Goal: Task Accomplishment & Management: Use online tool/utility

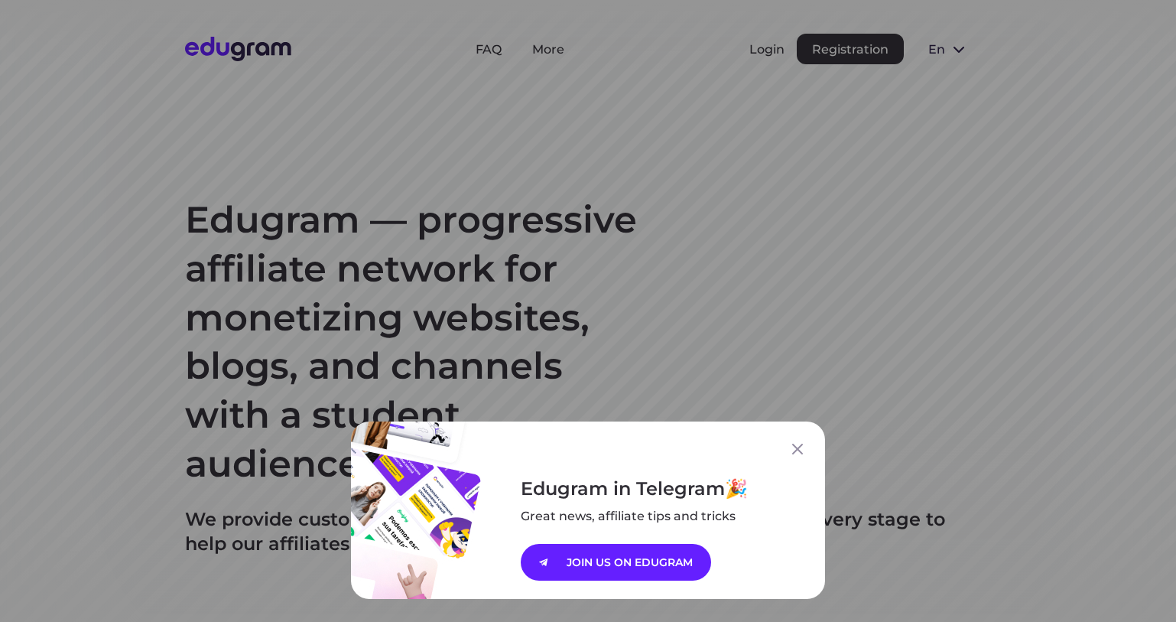
click at [918, 44] on div "Edugram in Telegram Great news, affiliate tips and tricks JOIN US ON EDUGRAM" at bounding box center [588, 311] width 1176 height 622
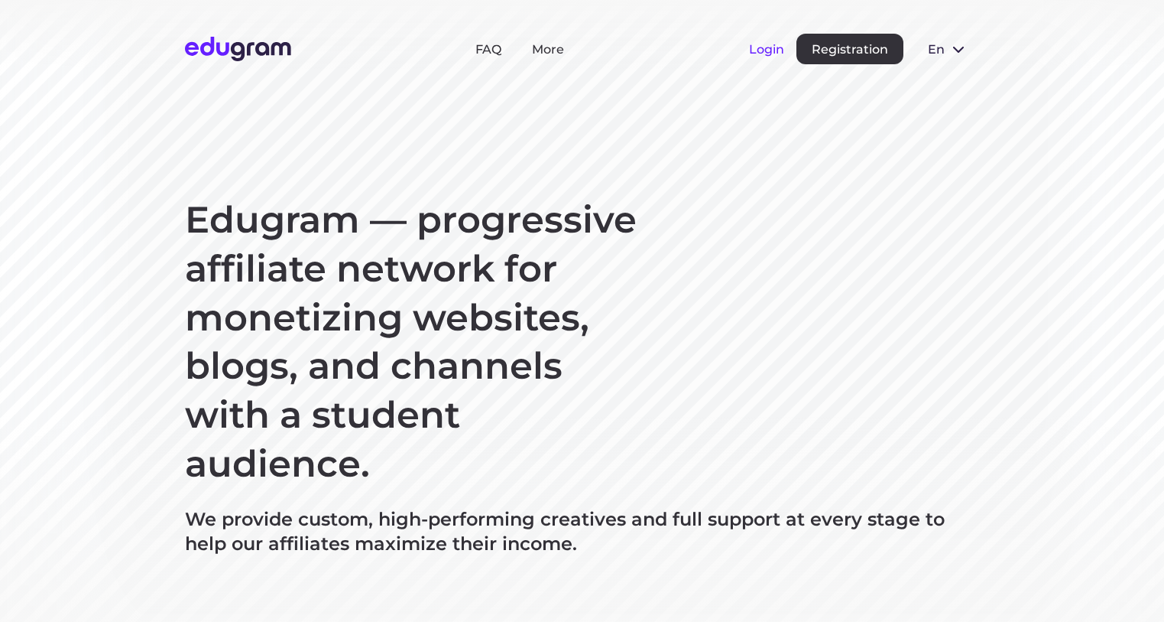
click at [756, 50] on button "Login" at bounding box center [766, 49] width 35 height 15
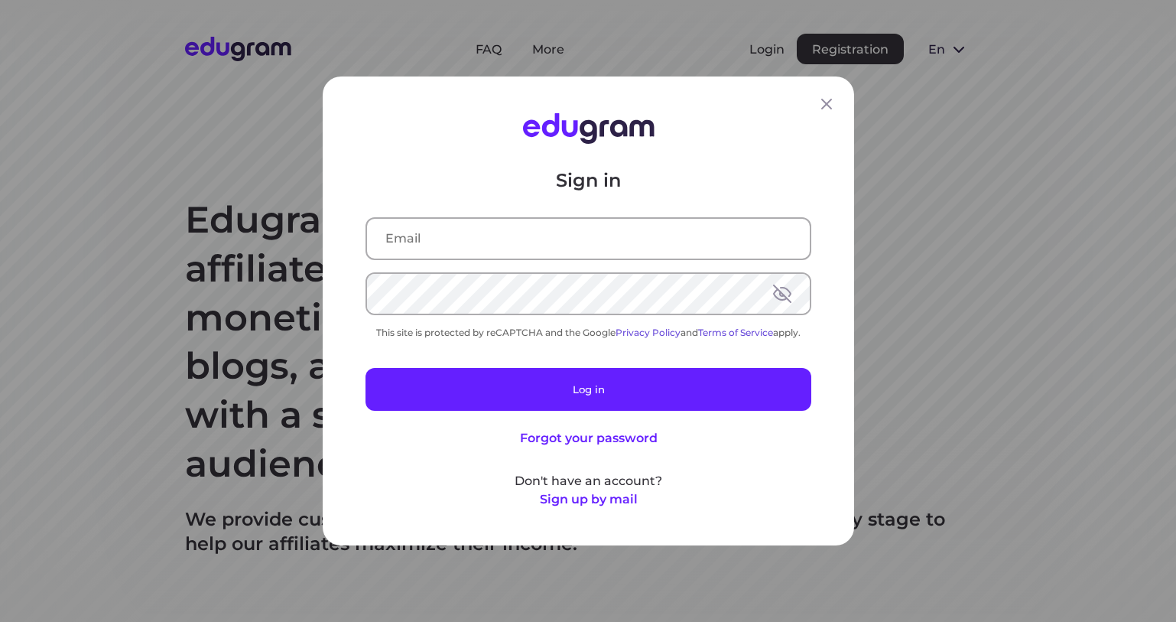
type input "francisabey@gmail.com"
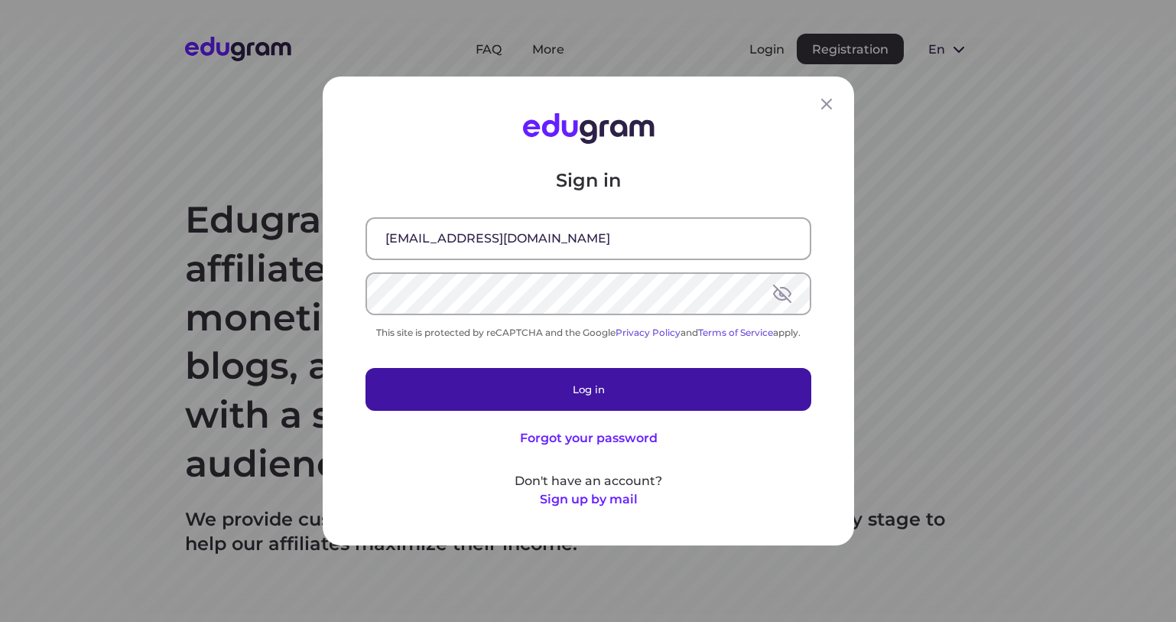
click at [616, 396] on button "Log in" at bounding box center [588, 389] width 446 height 43
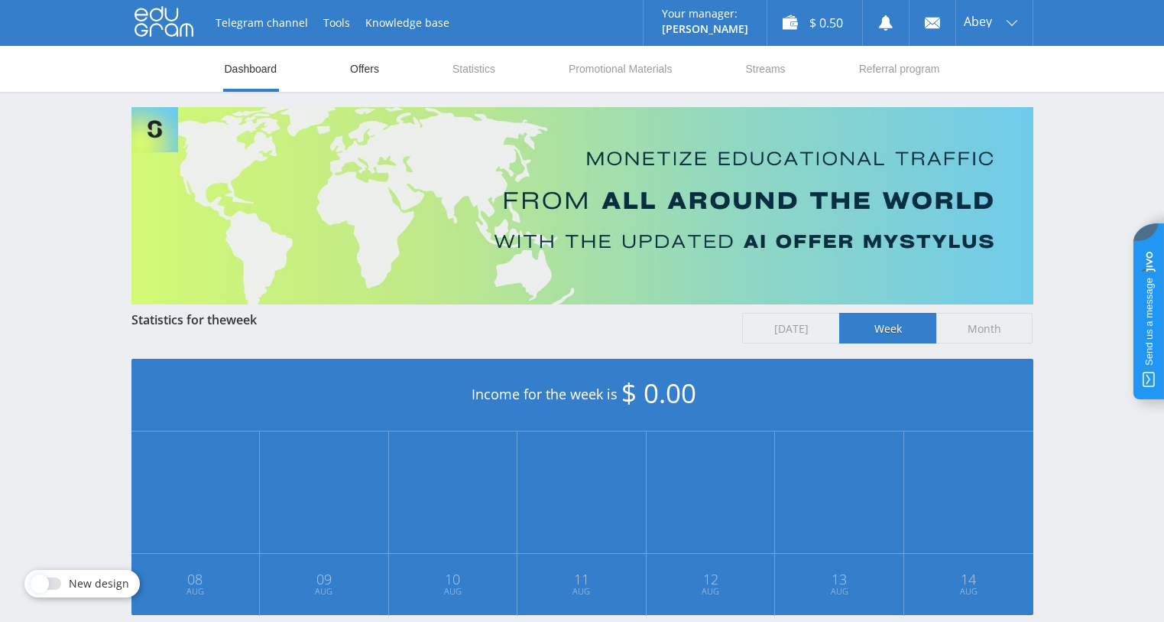
click at [368, 66] on link "Offers" at bounding box center [365, 69] width 32 height 46
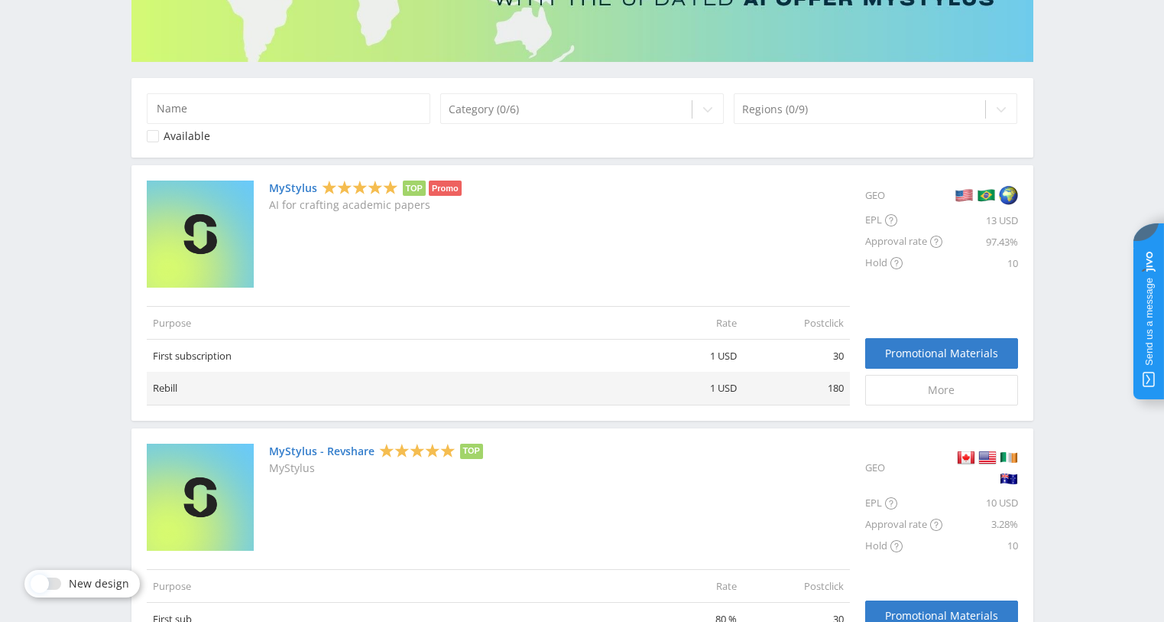
scroll to position [229, 0]
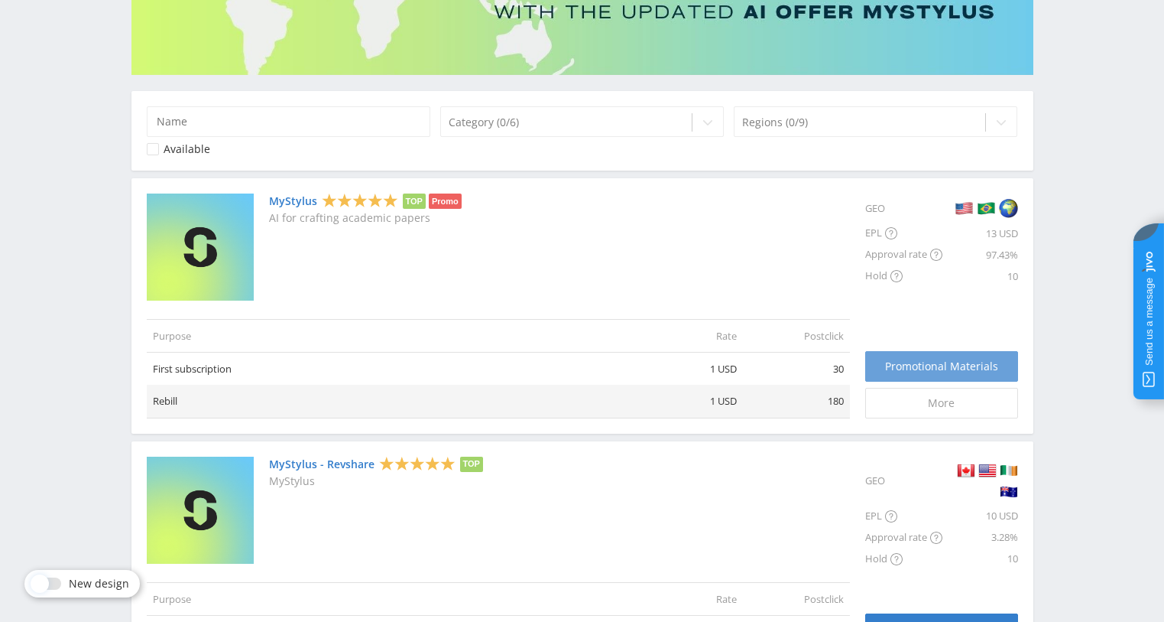
click at [922, 366] on span "Promotional Materials" at bounding box center [941, 366] width 113 height 12
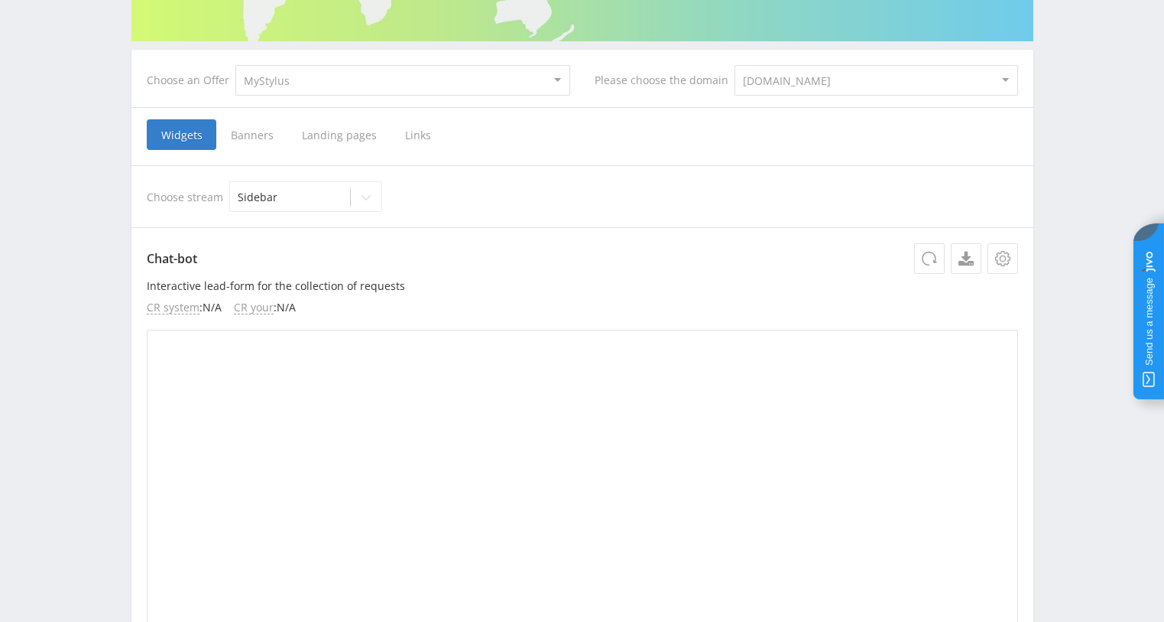
scroll to position [75, 0]
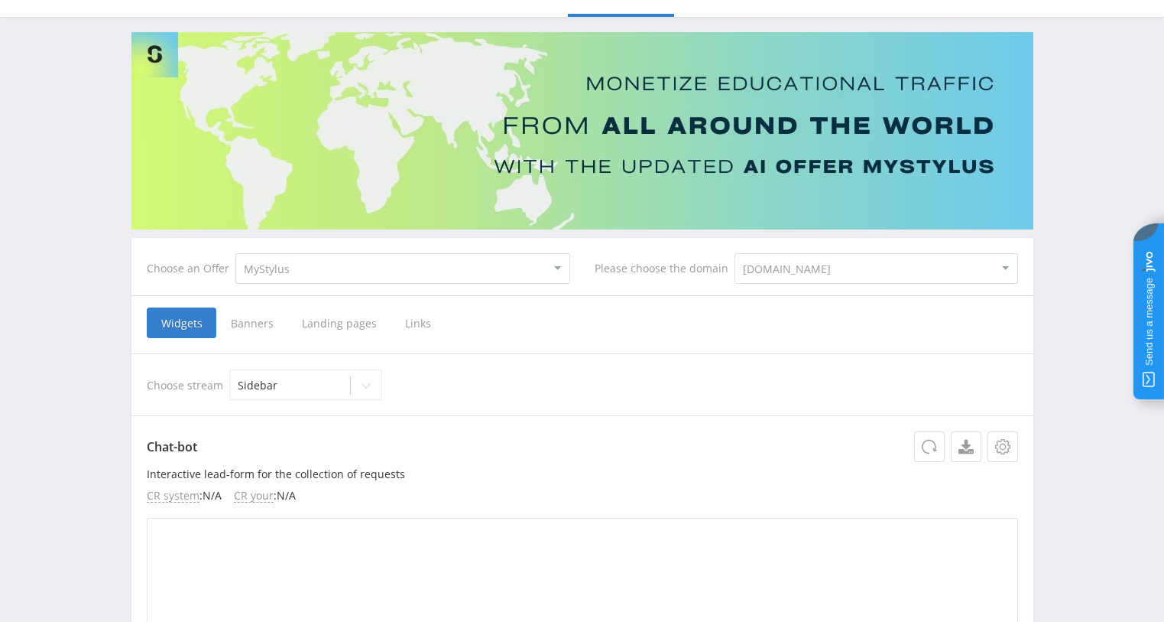
click at [265, 322] on span "Banners" at bounding box center [251, 322] width 71 height 31
click at [0, 0] on input "Banners" at bounding box center [0, 0] width 0 height 0
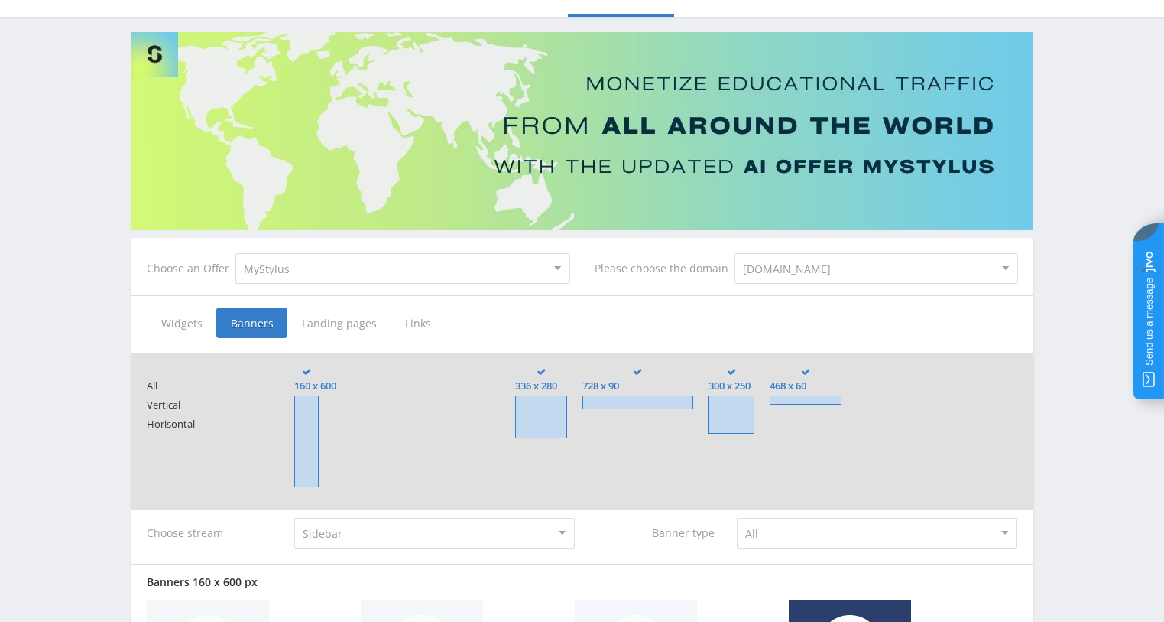
click at [326, 320] on span "Landing pages" at bounding box center [338, 322] width 103 height 31
click at [0, 0] on input "Landing pages" at bounding box center [0, 0] width 0 height 0
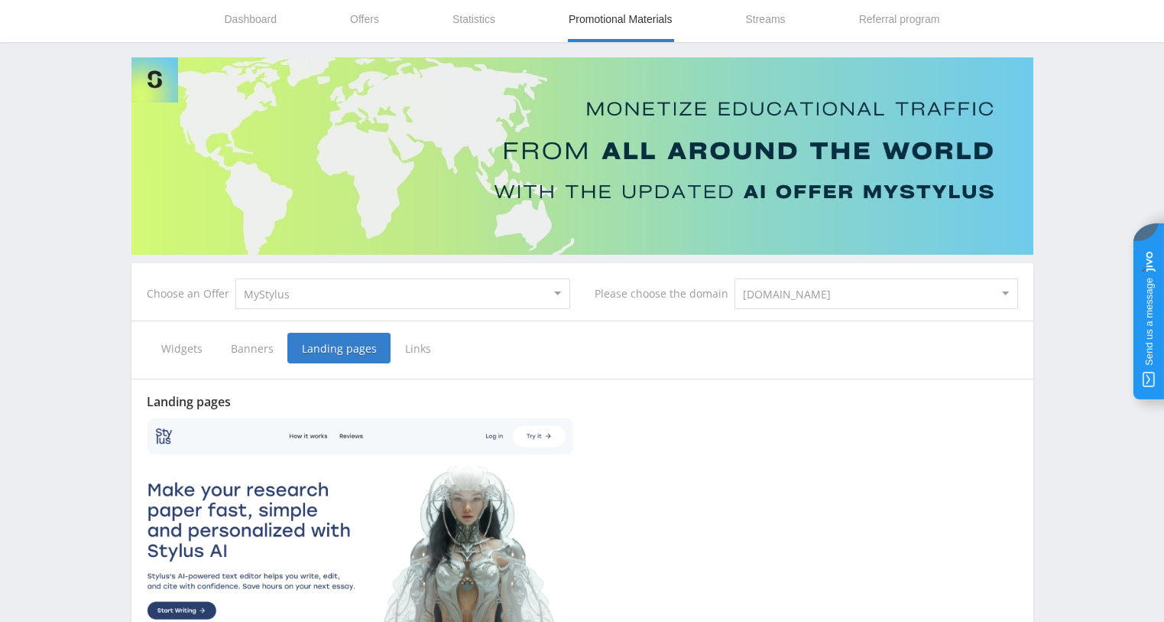
click at [413, 352] on span "Links" at bounding box center [418, 348] width 55 height 31
click at [0, 0] on input "Links" at bounding box center [0, 0] width 0 height 0
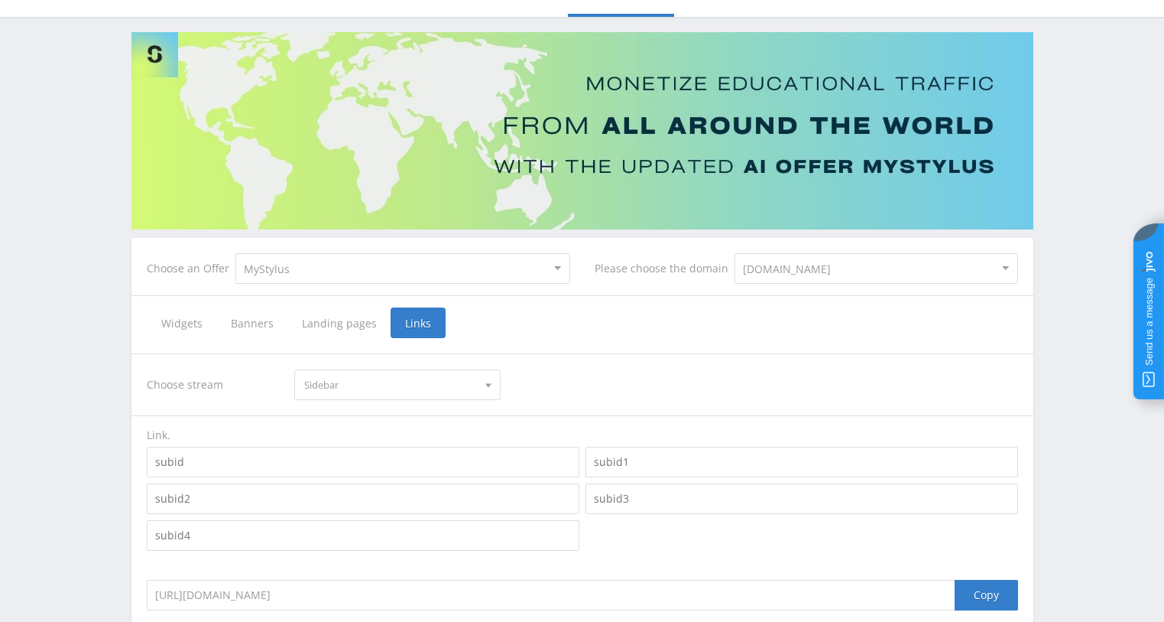
click at [171, 320] on span "Widgets" at bounding box center [182, 322] width 70 height 31
click at [0, 0] on input "Widgets" at bounding box center [0, 0] width 0 height 0
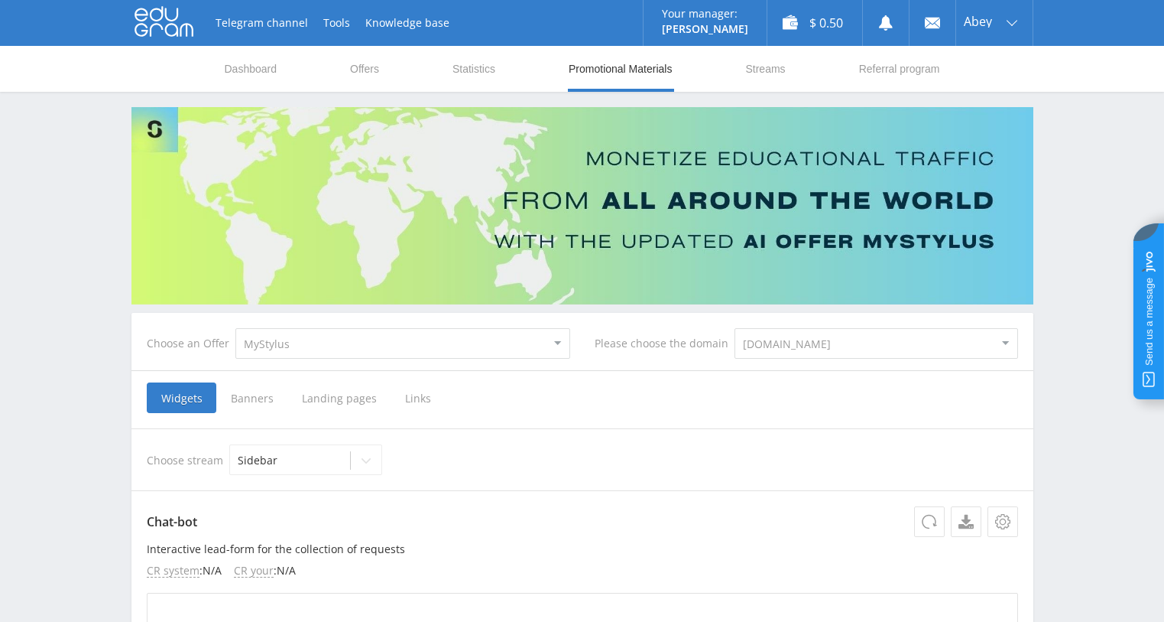
click at [492, 338] on select "MyStylus MyStylus - Revshare Studybay Studybay [GEOGRAPHIC_DATA] Studybay CPA S…" at bounding box center [402, 343] width 335 height 31
select select "83"
click at [235, 328] on select "MyStylus MyStylus - Revshare Studybay Studybay [GEOGRAPHIC_DATA] Studybay CPA S…" at bounding box center [402, 343] width 335 height 31
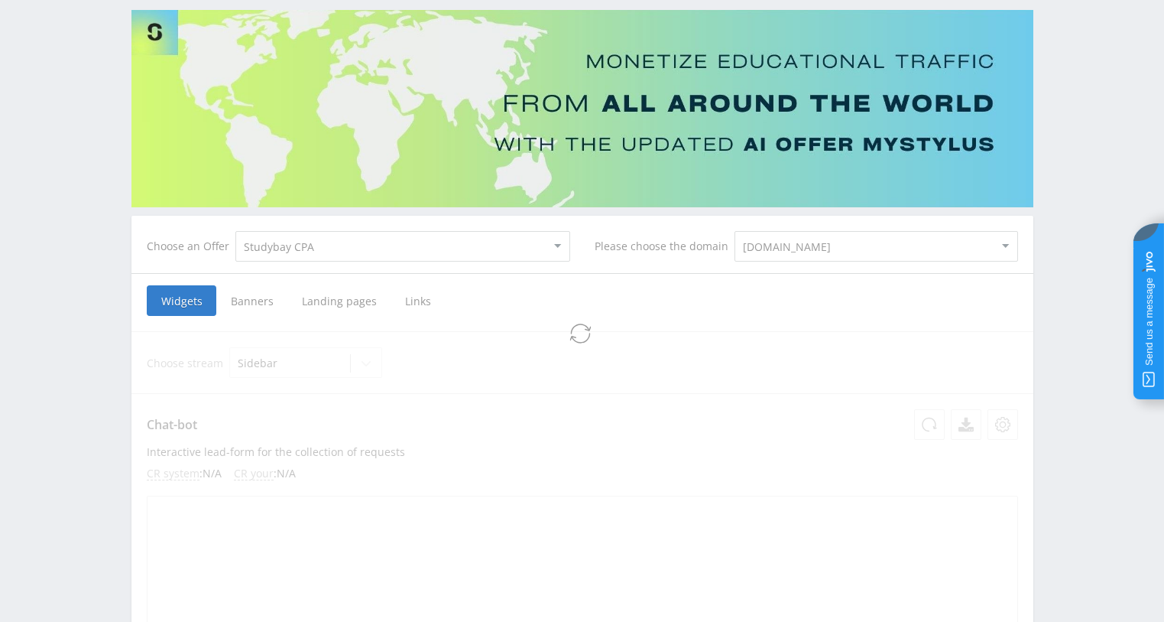
scroll to position [67, 0]
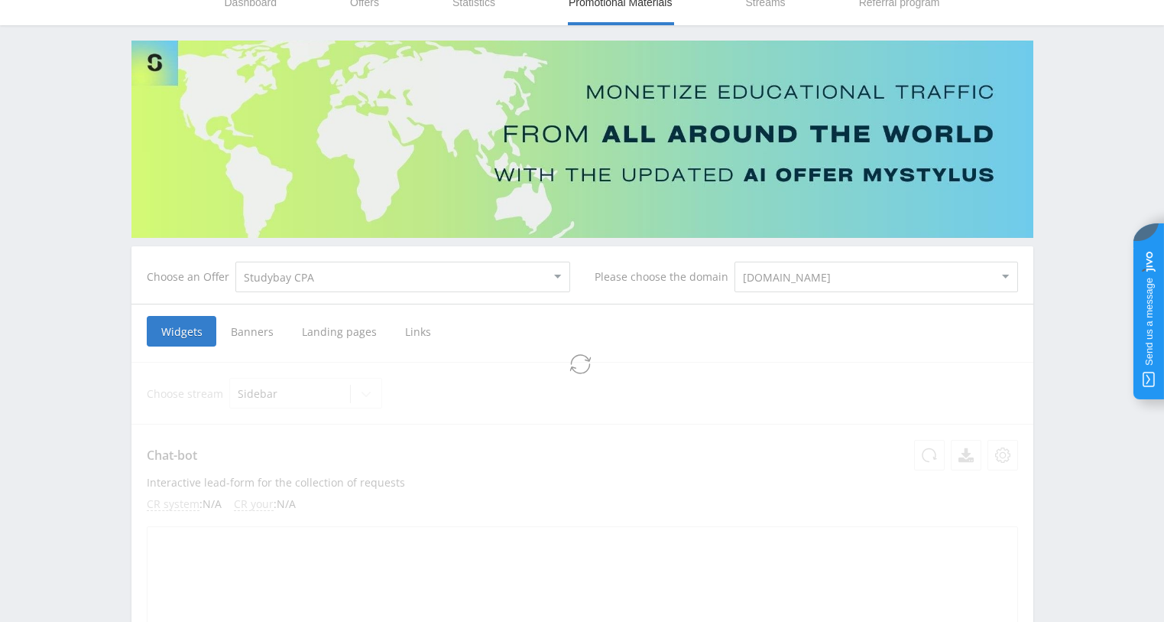
select select "83"
click at [252, 333] on span "Widgets" at bounding box center [241, 331] width 70 height 31
click at [0, 0] on input "Widgets" at bounding box center [0, 0] width 0 height 0
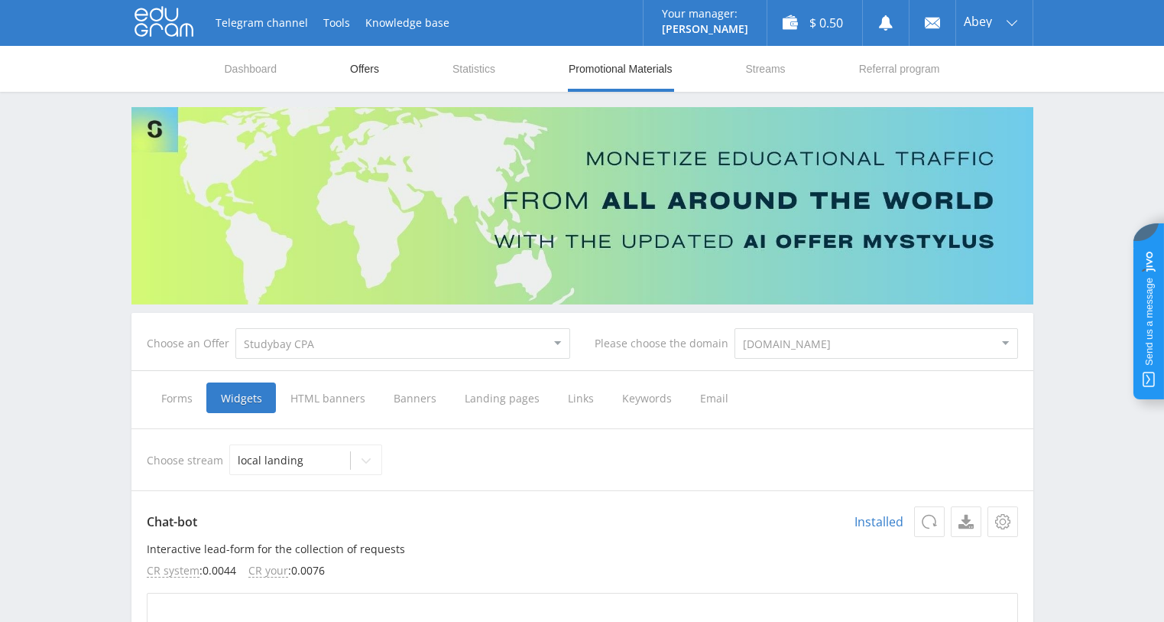
click at [359, 61] on link "Offers" at bounding box center [365, 69] width 32 height 46
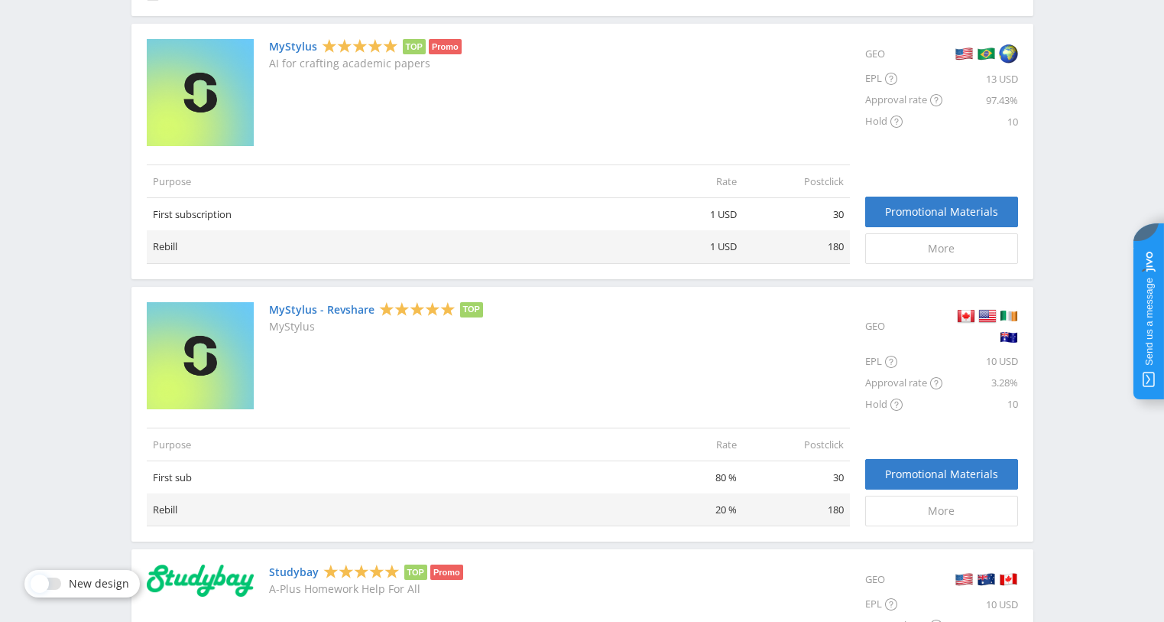
scroll to position [382, 0]
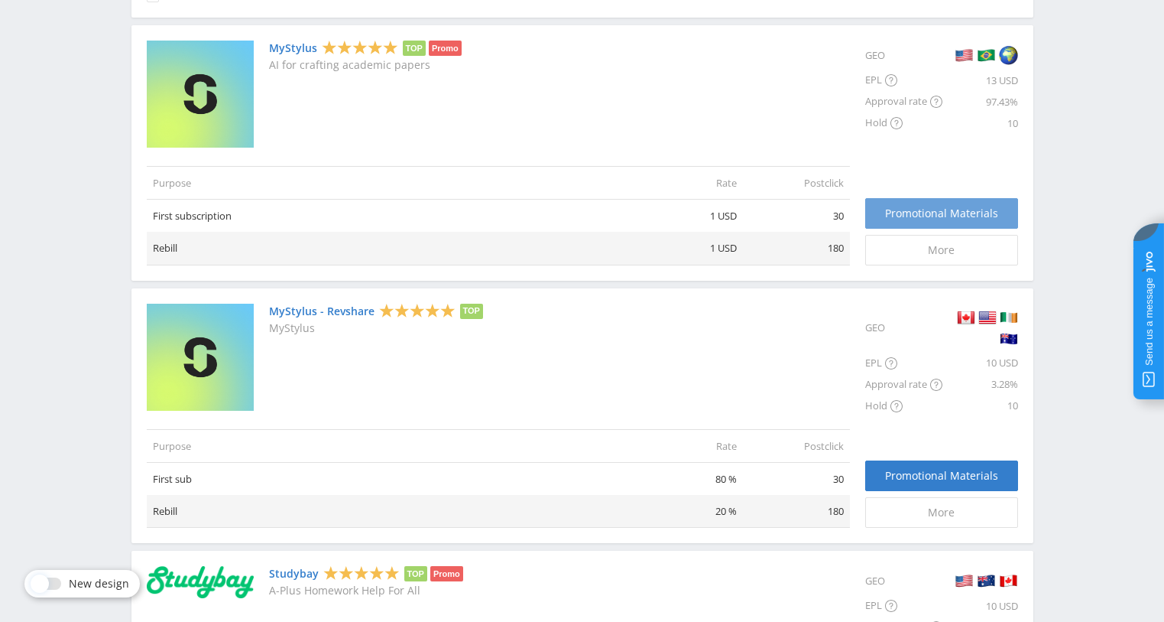
click at [925, 203] on link "Promotional Materials" at bounding box center [942, 213] width 153 height 31
